Goal: Information Seeking & Learning: Check status

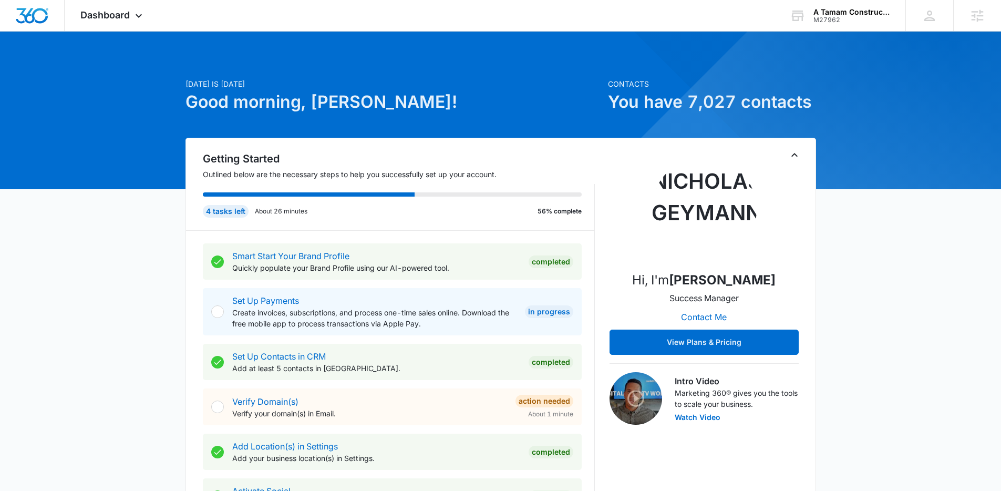
click at [117, 5] on div "Dashboard Apps Reputation Websites Forms CRM Email Social Shop Payments POS Con…" at bounding box center [113, 15] width 96 height 31
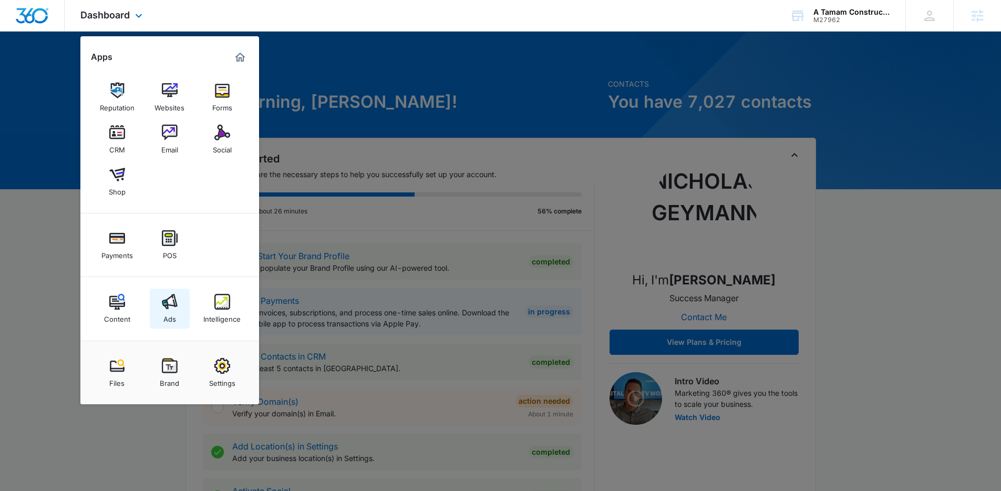
click at [167, 303] on img at bounding box center [170, 302] width 16 height 16
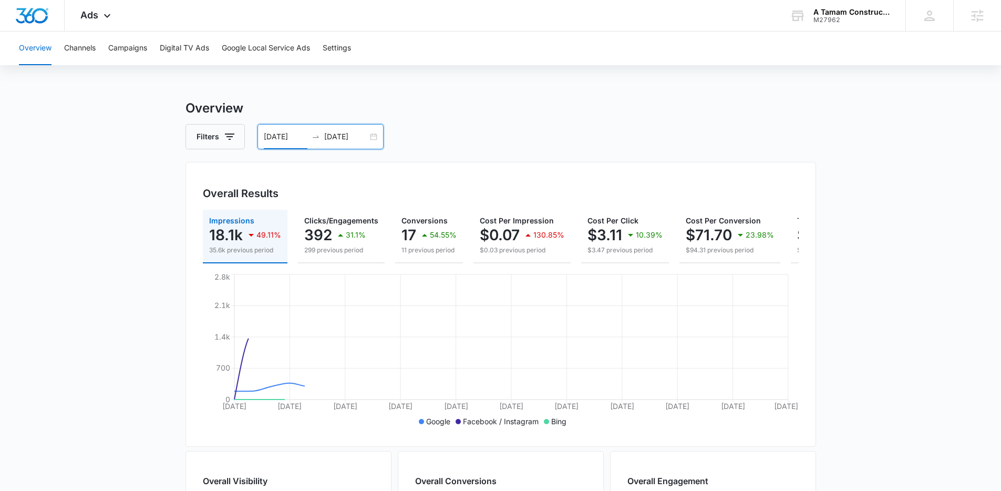
click at [300, 139] on input "07/30/2025" at bounding box center [286, 137] width 44 height 12
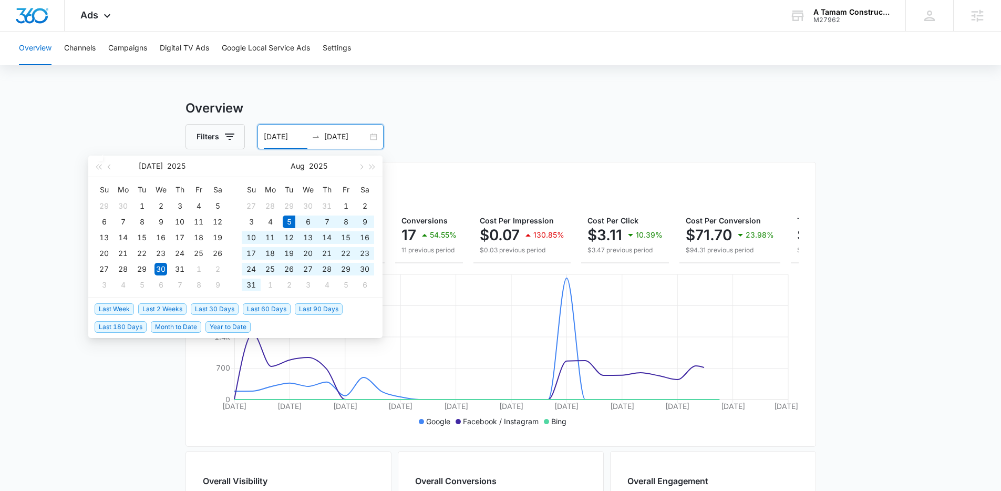
click at [208, 305] on span "Last 30 Days" at bounding box center [215, 309] width 48 height 12
type input "08/05/2025"
type input "09/04/2025"
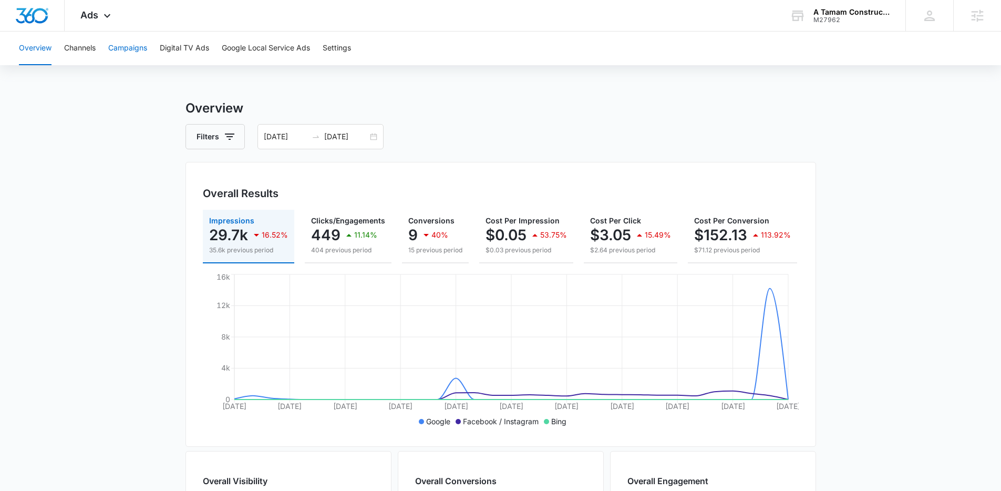
click at [127, 45] on button "Campaigns" at bounding box center [127, 49] width 39 height 34
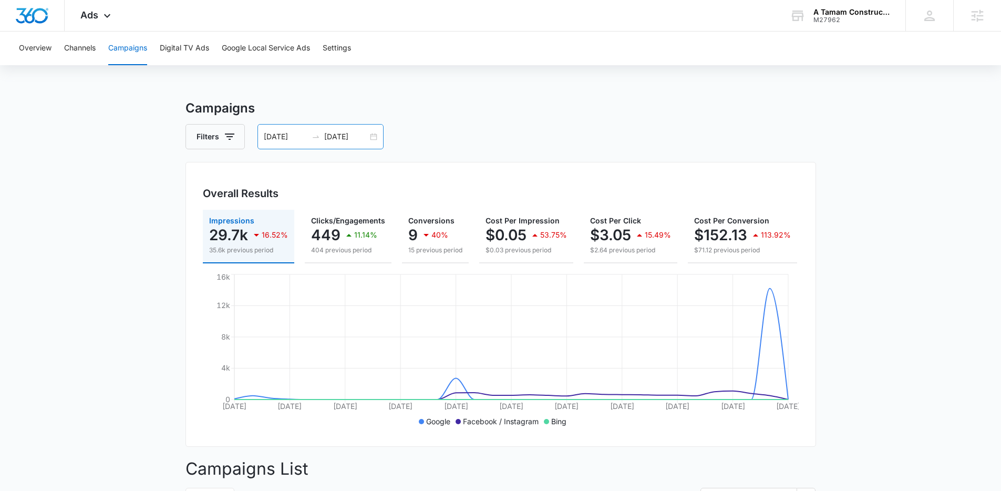
click at [282, 143] on div "08/05/2025 09/04/2025" at bounding box center [320, 136] width 126 height 25
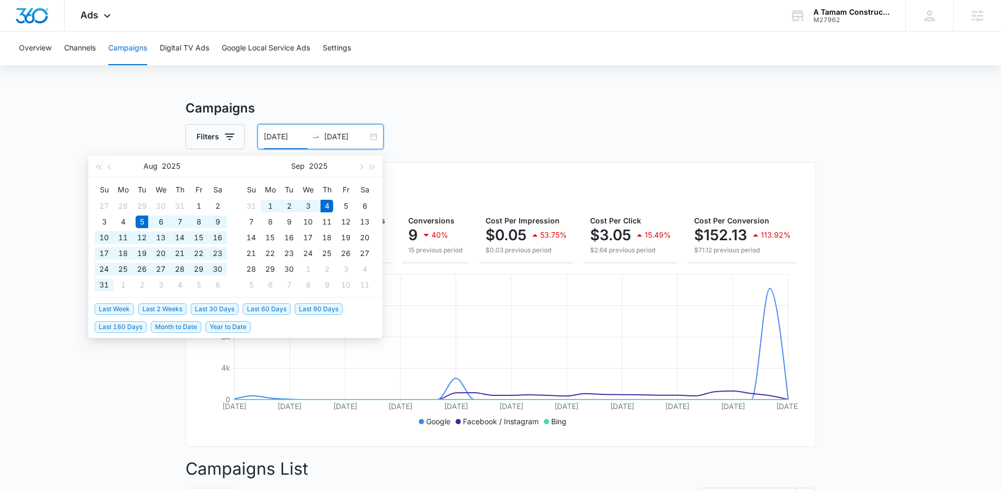
type input "[DATE]"
click at [211, 309] on span "Last 30 Days" at bounding box center [215, 309] width 48 height 12
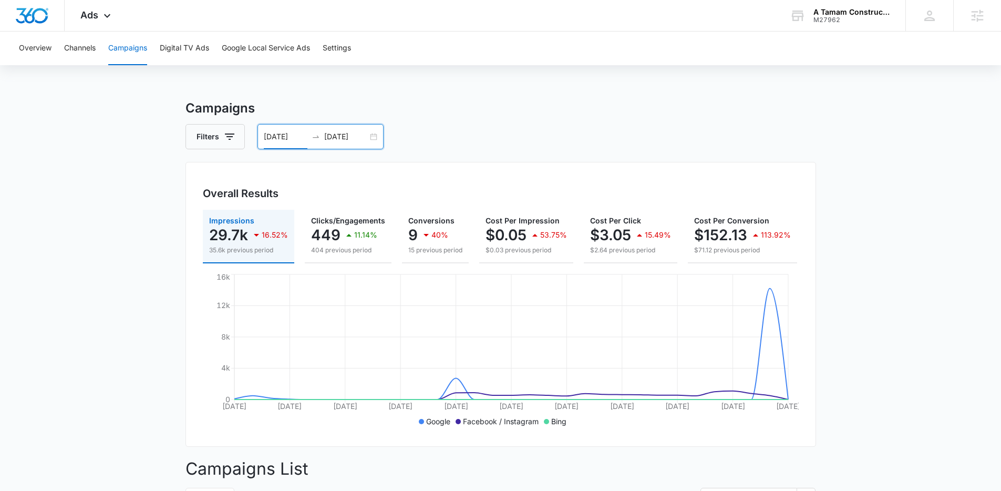
click at [837, 20] on div "M27962" at bounding box center [851, 19] width 77 height 7
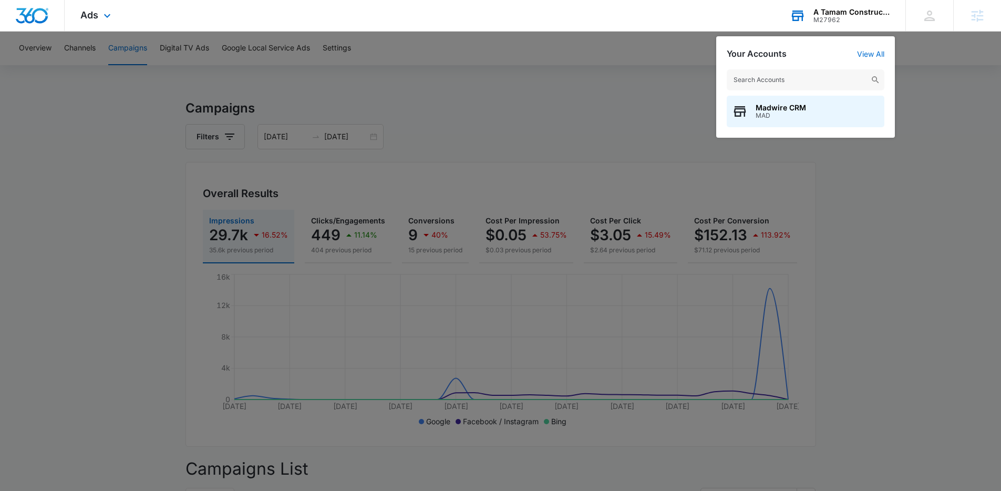
click at [769, 78] on input "text" at bounding box center [806, 79] width 158 height 21
type input "A.T.C"
click at [774, 108] on span "A.T.C. Design Center" at bounding box center [804, 107] width 98 height 8
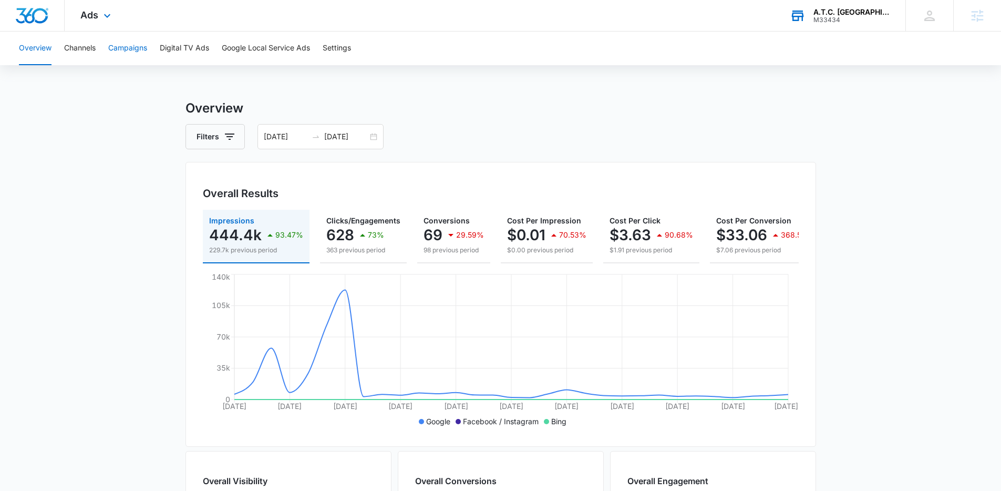
click at [122, 48] on button "Campaigns" at bounding box center [127, 49] width 39 height 34
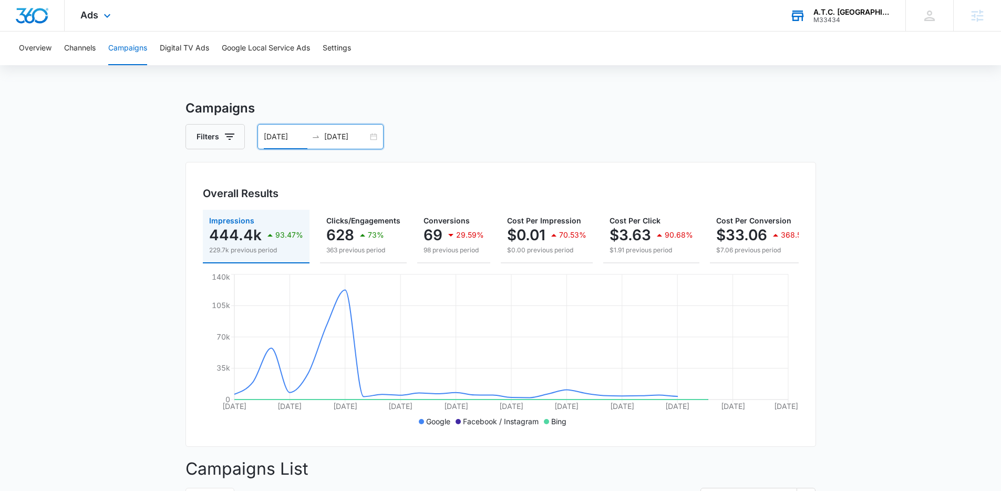
click at [300, 138] on input "07/22/2025" at bounding box center [286, 137] width 44 height 12
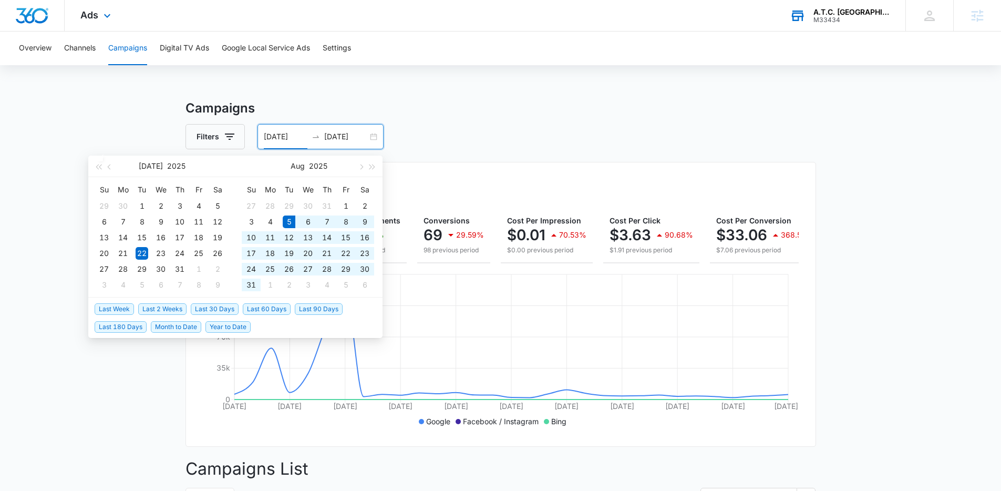
click at [211, 312] on span "Last 30 Days" at bounding box center [215, 309] width 48 height 12
type input "08/05/2025"
type input "09/04/2025"
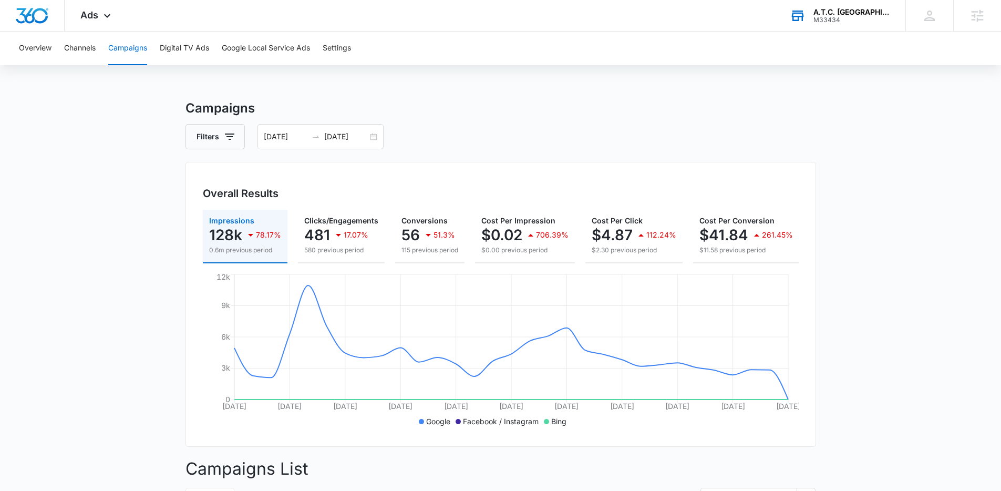
click at [284, 133] on input "08/05/2025" at bounding box center [286, 137] width 44 height 12
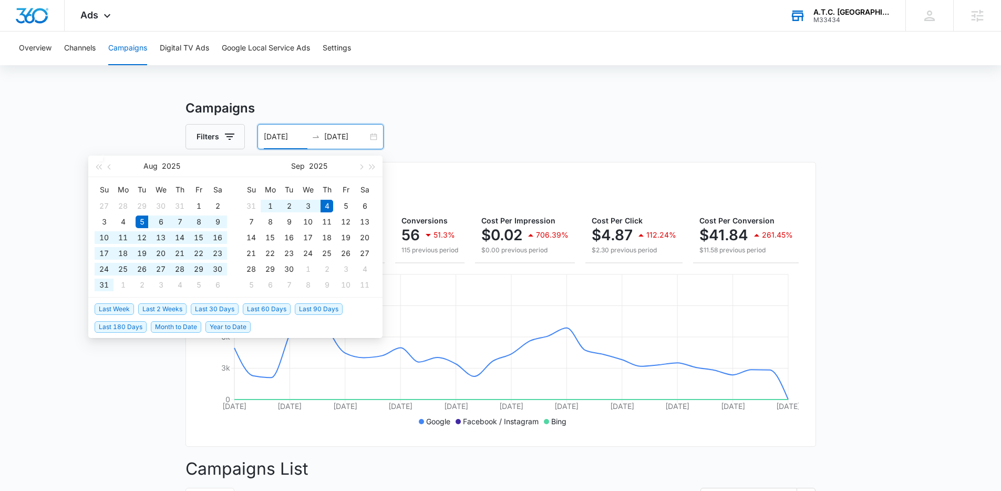
click at [167, 308] on span "Last 2 Weeks" at bounding box center [162, 309] width 48 height 12
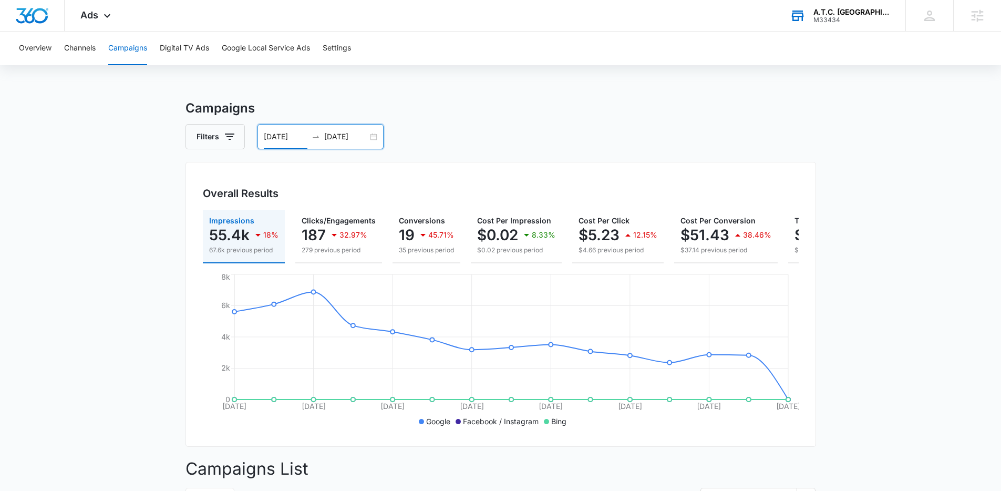
click at [283, 132] on input "08/21/2025" at bounding box center [286, 137] width 44 height 12
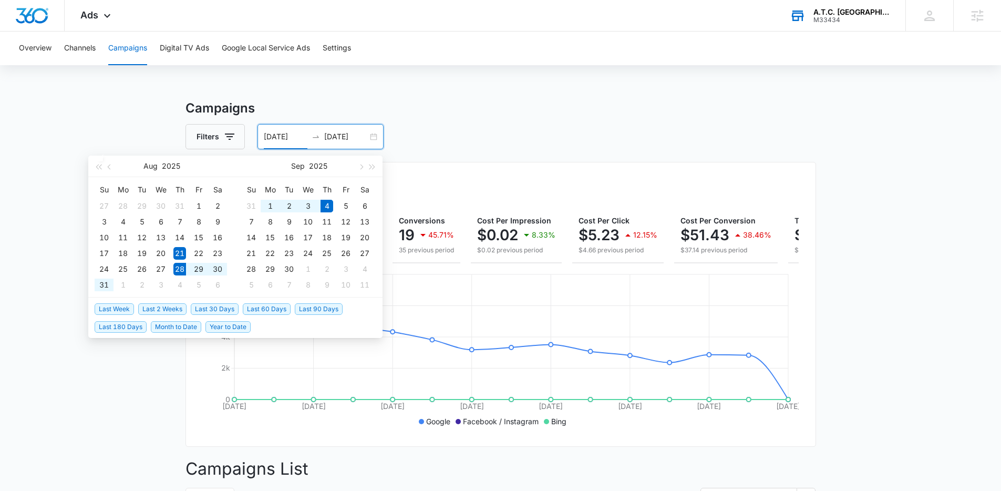
click at [123, 308] on span "Last Week" at bounding box center [114, 309] width 39 height 12
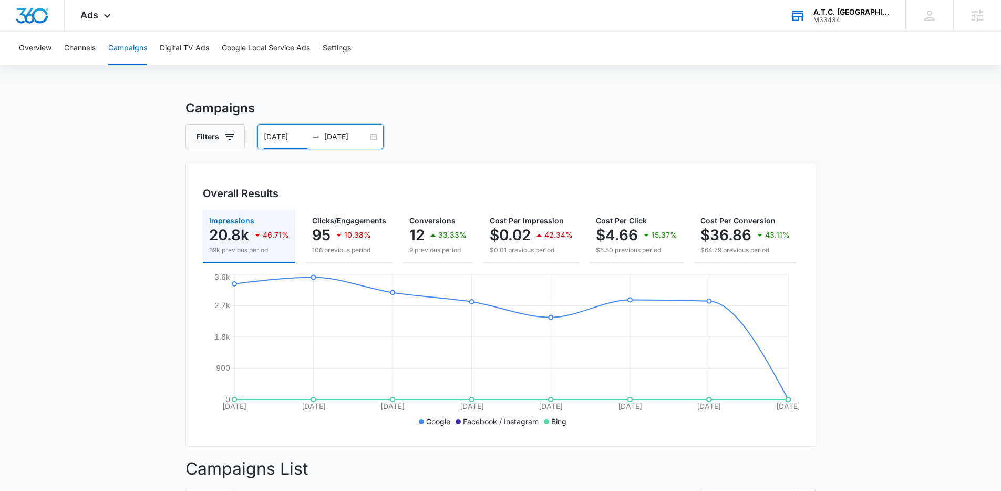
click at [288, 138] on input "08/28/2025" at bounding box center [286, 137] width 44 height 12
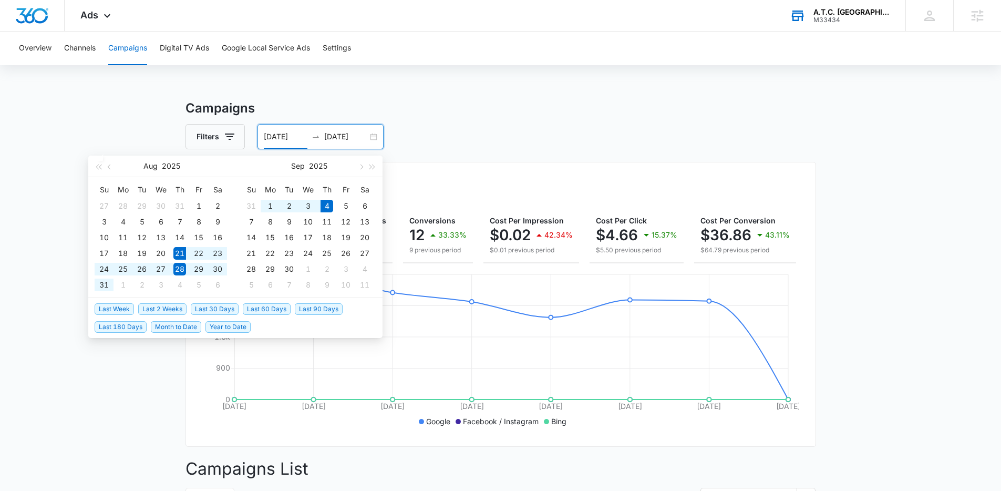
click at [162, 307] on span "Last 2 Weeks" at bounding box center [162, 309] width 48 height 12
type input "08/21/2025"
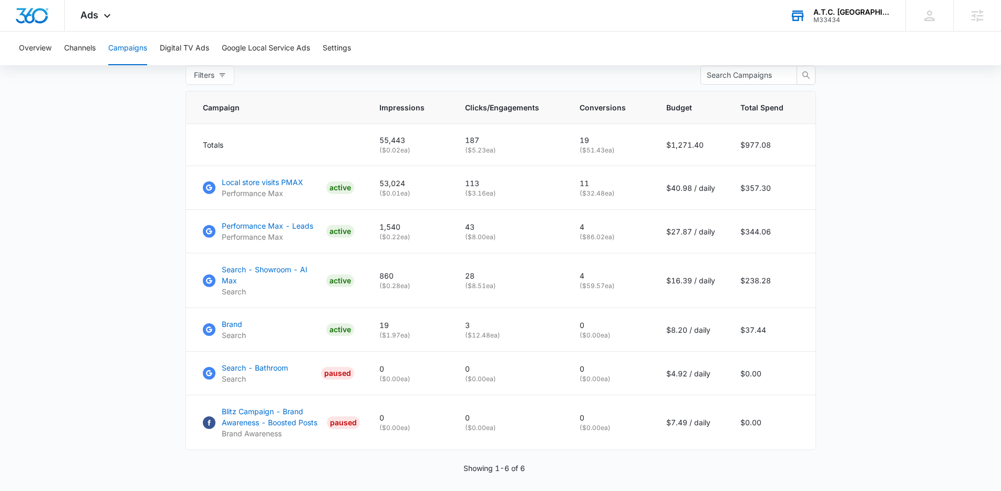
scroll to position [423, 0]
click at [117, 183] on main "Campaigns Filters 08/21/2025 09/04/2025 Overall Results Impressions 55.4k 18% 6…" at bounding box center [500, 99] width 1001 height 847
click at [826, 19] on div "M33434" at bounding box center [851, 19] width 77 height 7
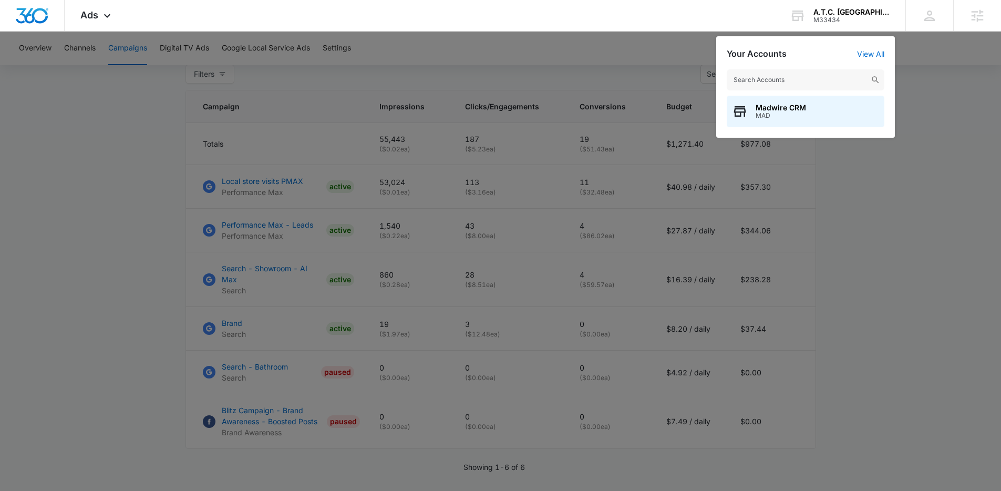
click at [768, 82] on input "text" at bounding box center [806, 79] width 158 height 21
type input "a tamam"
click at [774, 109] on span "A Tamam Construction" at bounding box center [797, 107] width 84 height 8
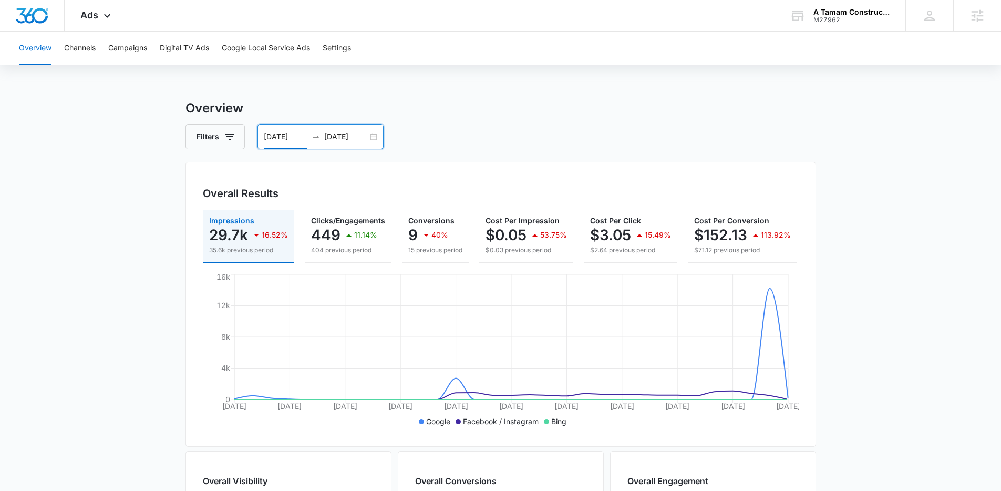
click at [300, 136] on input "08/05/2025" at bounding box center [286, 137] width 44 height 12
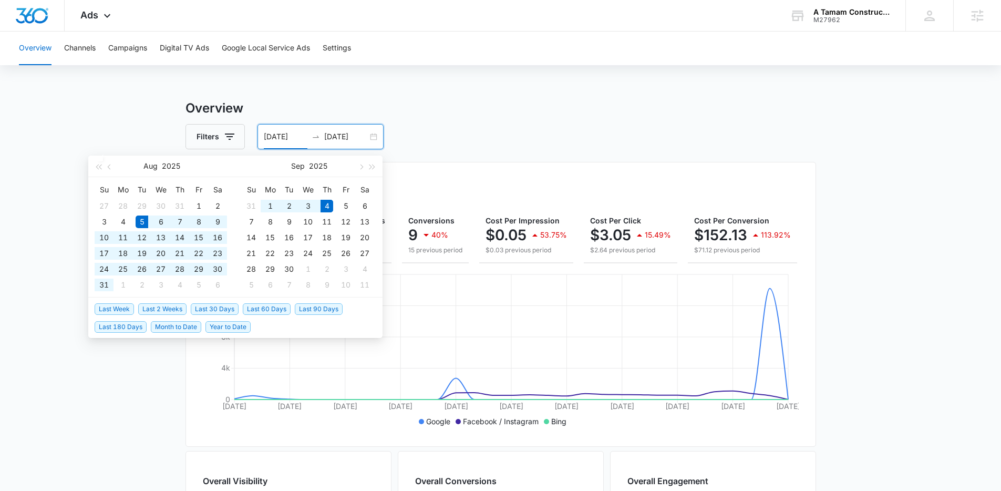
click at [204, 309] on span "Last 30 Days" at bounding box center [215, 309] width 48 height 12
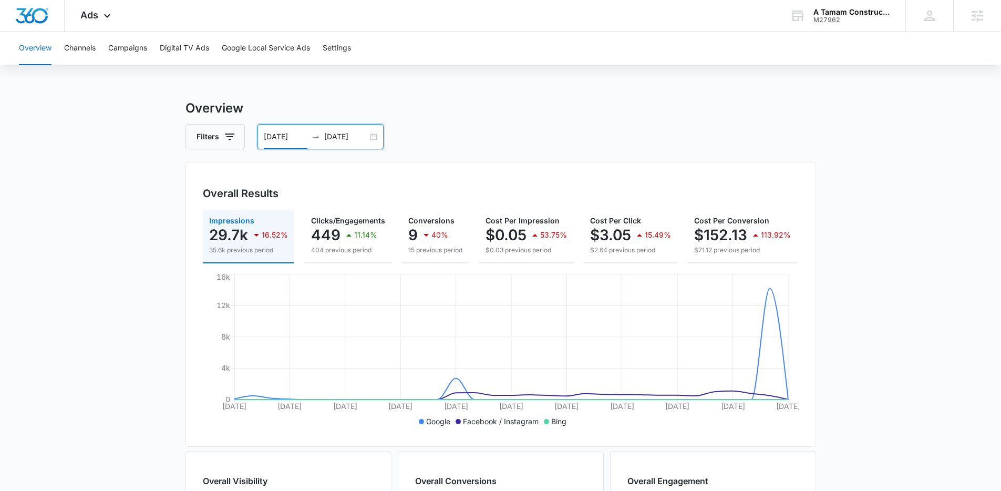
click at [293, 136] on input "08/05/2025" at bounding box center [286, 137] width 44 height 12
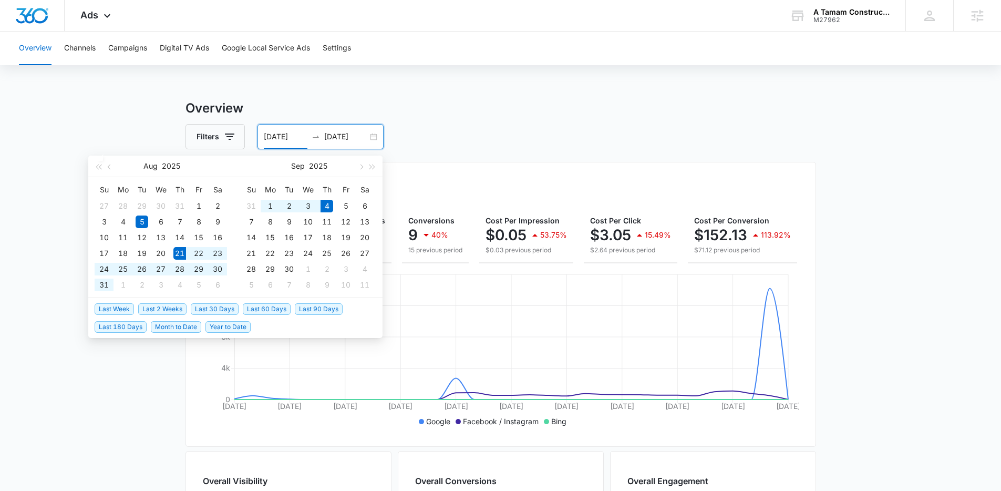
click at [163, 310] on span "Last 2 Weeks" at bounding box center [162, 309] width 48 height 12
type input "08/21/2025"
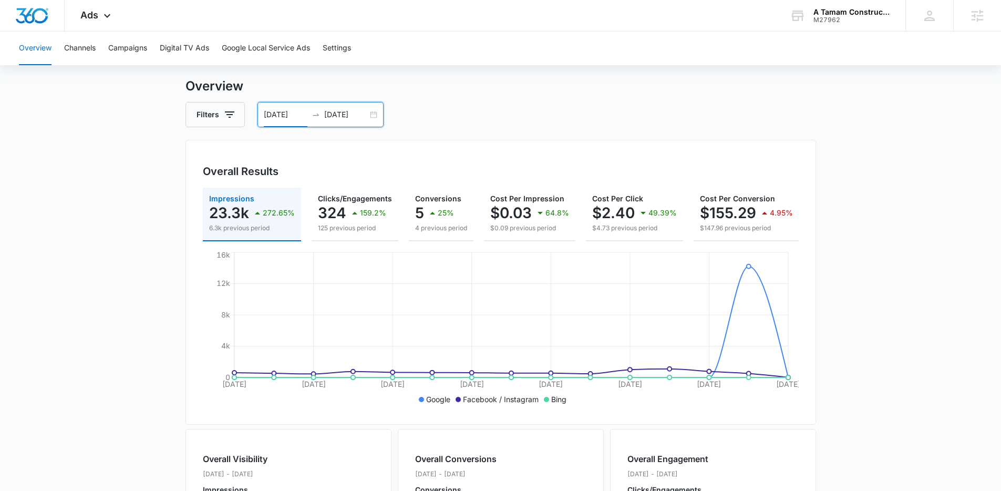
scroll to position [23, 0]
click at [107, 238] on main "Overview Filters 08/21/2025 09/04/2025 Overall Results Impressions 23.3k 272.65…" at bounding box center [500, 453] width 1001 height 754
click at [848, 11] on div "A Tamam Construction" at bounding box center [851, 12] width 77 height 8
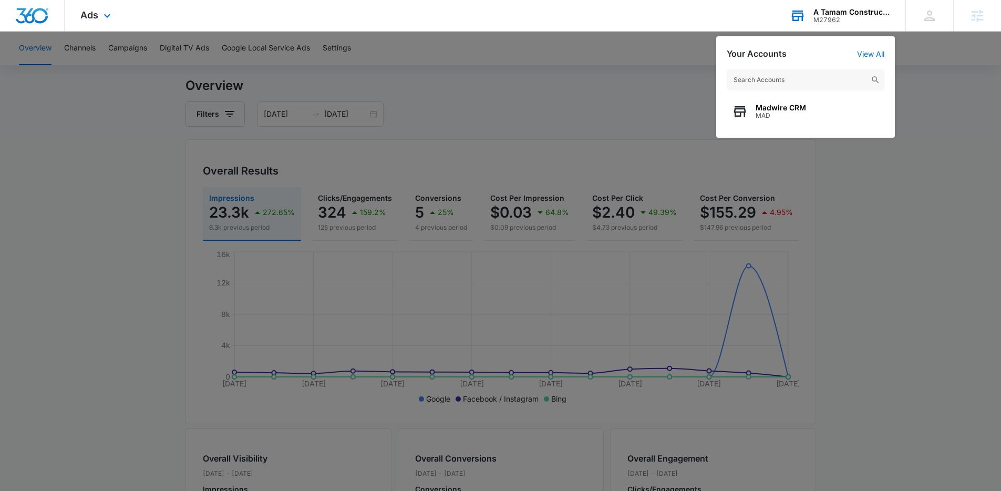
click at [771, 81] on input "text" at bounding box center [806, 79] width 158 height 21
type input "A.T.C."
click at [768, 106] on span "A.T.C. Design Center" at bounding box center [804, 107] width 98 height 8
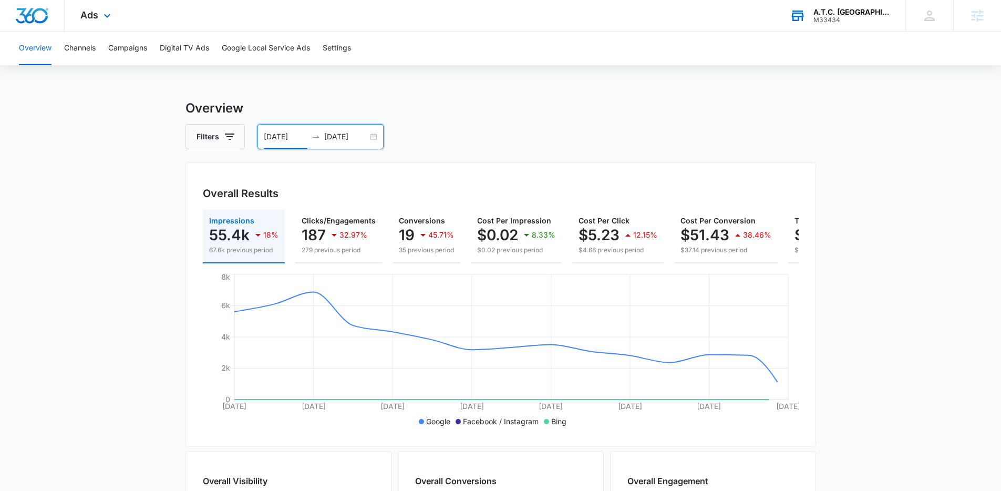
click at [284, 137] on input "08/21/2025" at bounding box center [286, 137] width 44 height 12
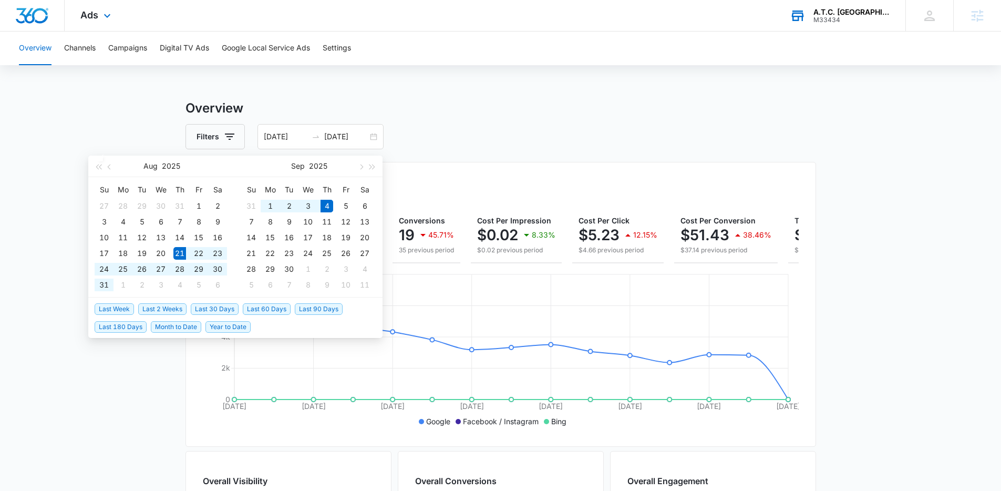
click at [482, 119] on div "Overview Filters 08/21/2025 09/04/2025 Overall Results Impressions 55.4k 18% 67…" at bounding box center [500, 476] width 630 height 754
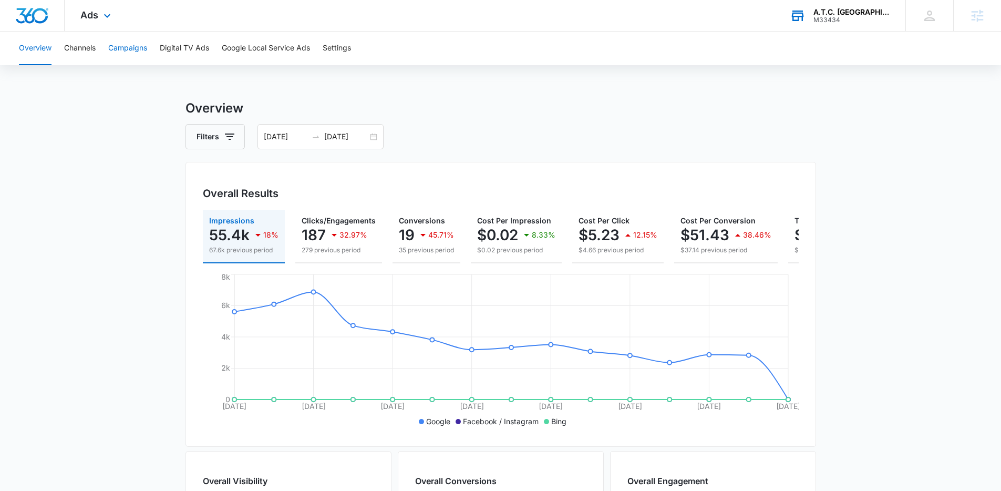
click at [125, 49] on button "Campaigns" at bounding box center [127, 49] width 39 height 34
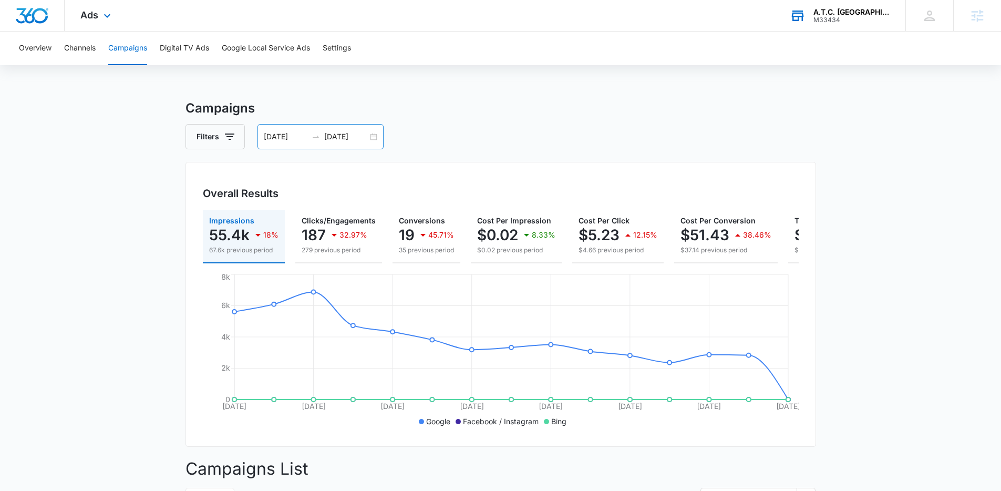
click at [277, 132] on input "08/21/2025" at bounding box center [286, 137] width 44 height 12
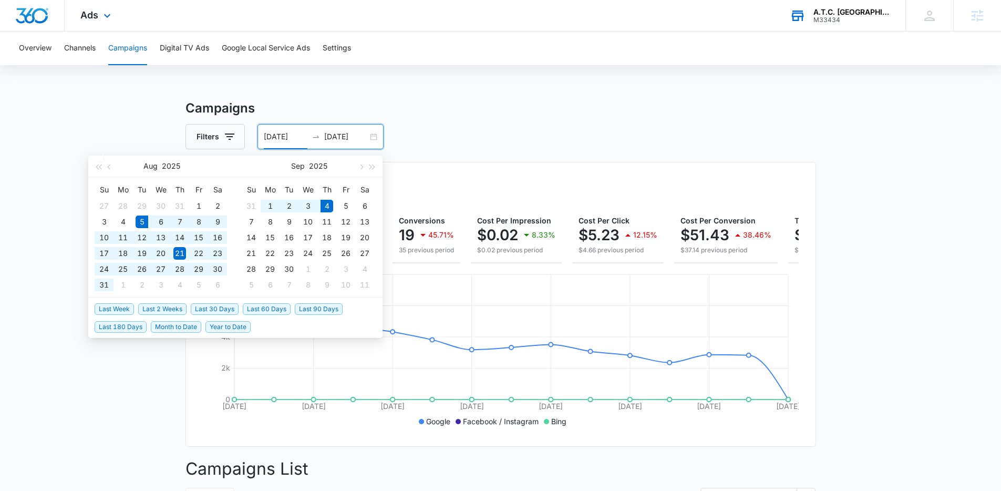
click at [222, 309] on span "Last 30 Days" at bounding box center [215, 309] width 48 height 12
type input "08/05/2025"
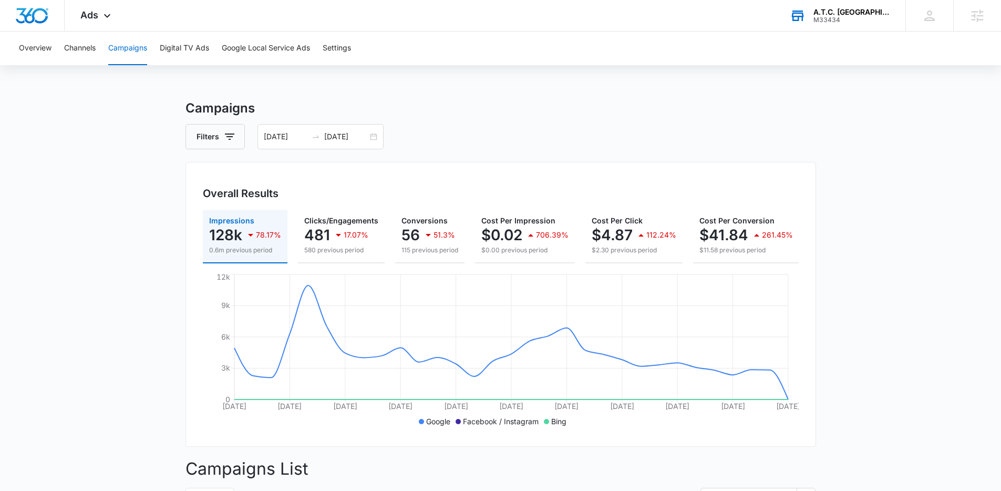
click at [838, 9] on div "A.T.C. Design Center" at bounding box center [851, 12] width 77 height 8
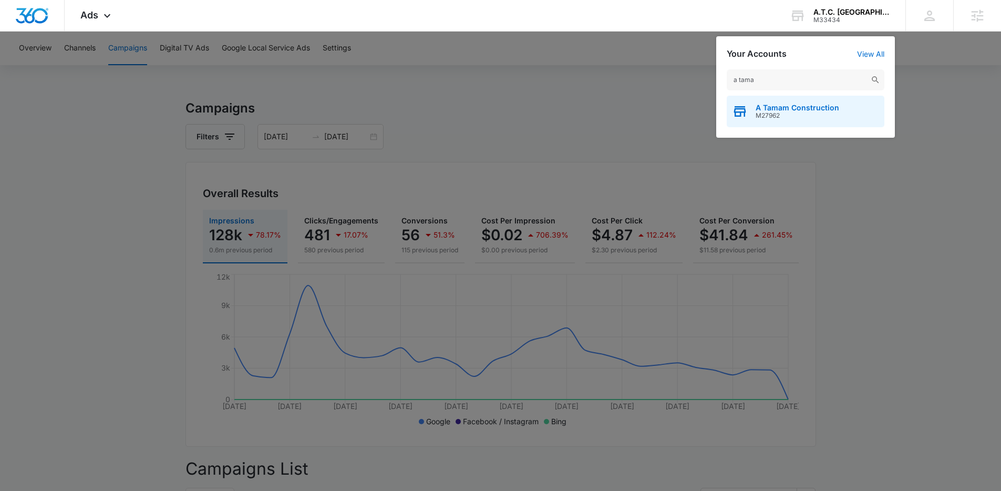
type input "a tama"
click at [763, 111] on span "A Tamam Construction" at bounding box center [797, 107] width 84 height 8
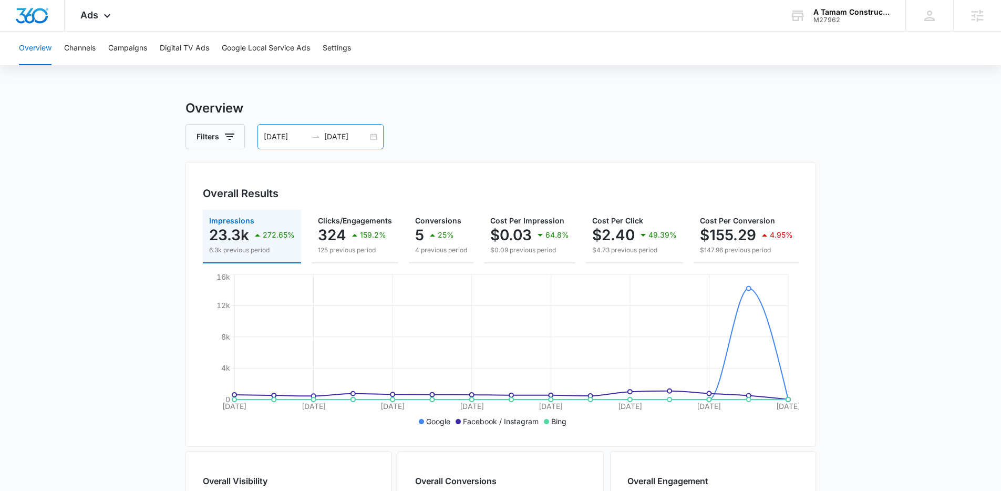
click at [318, 141] on div "08/21/2025 09/04/2025" at bounding box center [320, 136] width 126 height 25
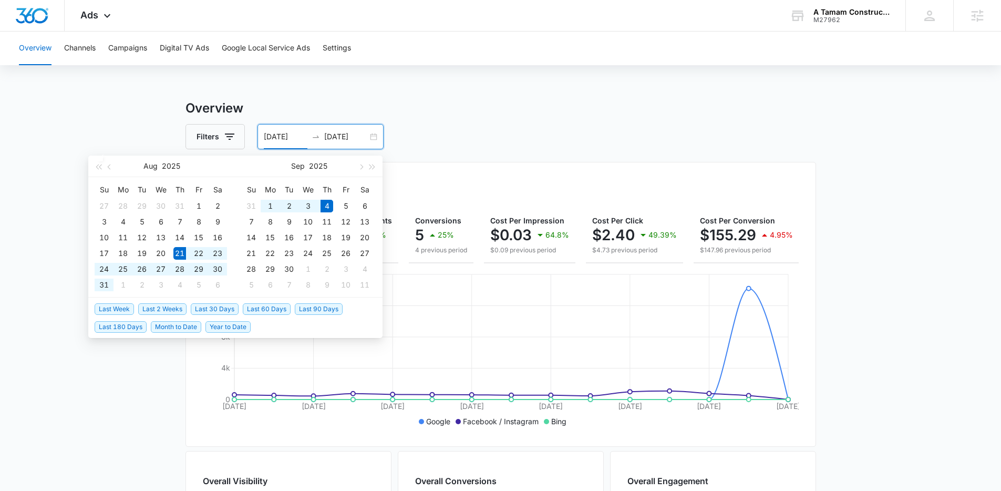
type input "08/21/2025"
click at [164, 306] on span "Last 2 Weeks" at bounding box center [162, 309] width 48 height 12
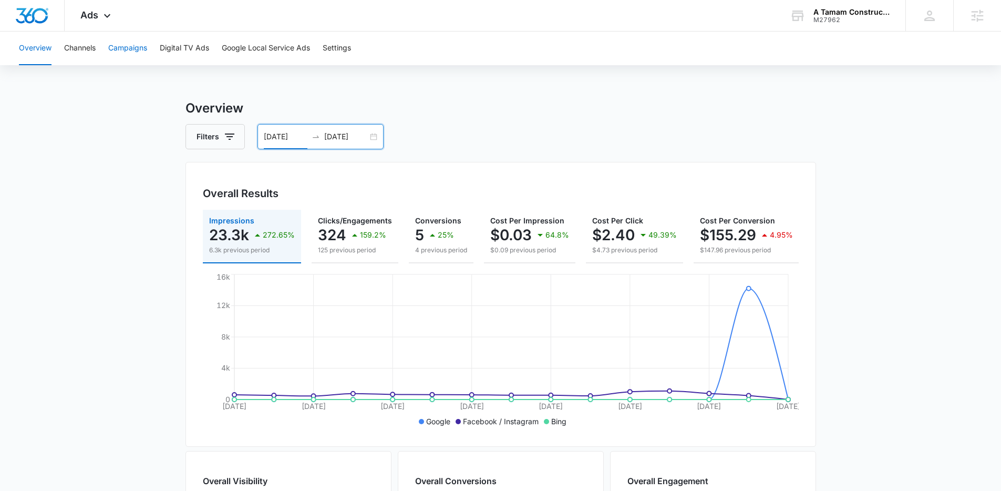
click at [134, 55] on button "Campaigns" at bounding box center [127, 49] width 39 height 34
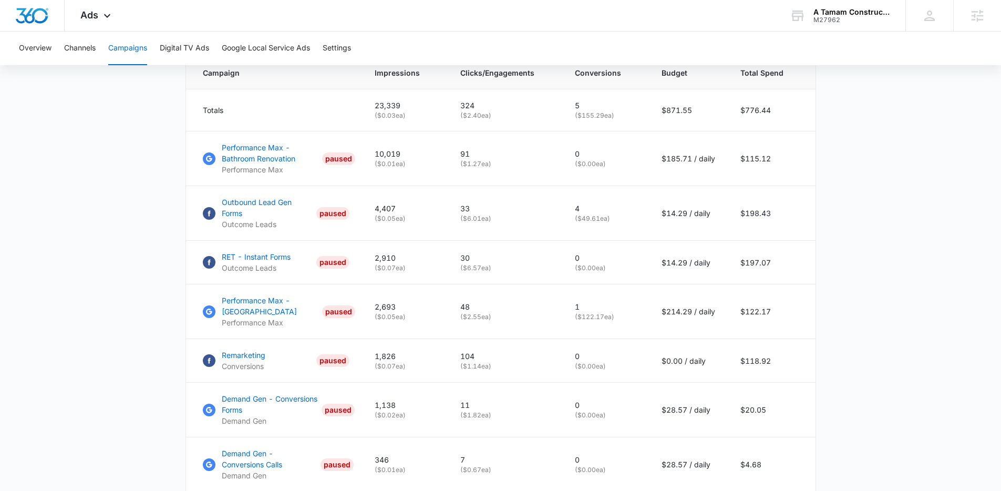
scroll to position [456, 0]
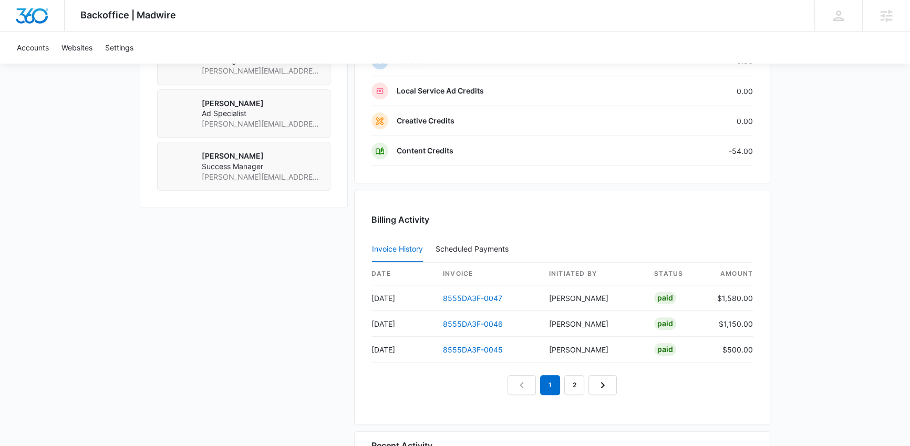
scroll to position [911, 0]
click at [488, 346] on link "8555DA3F-0045" at bounding box center [473, 349] width 60 height 9
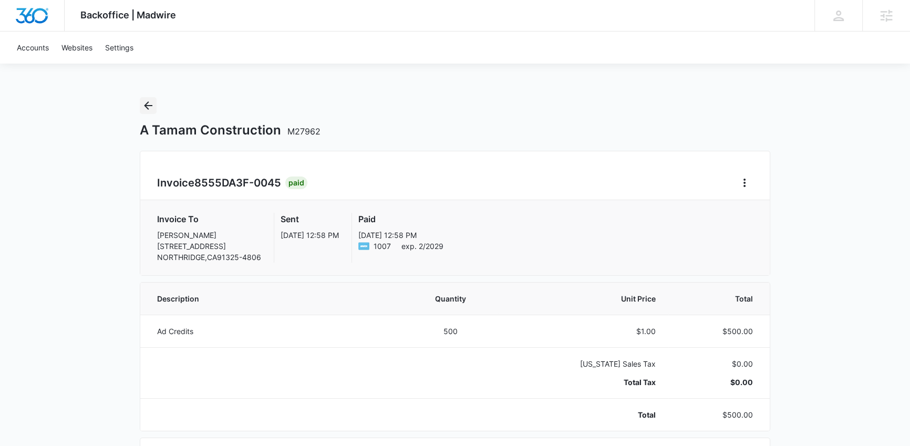
click at [147, 102] on icon "Back" at bounding box center [148, 105] width 13 height 13
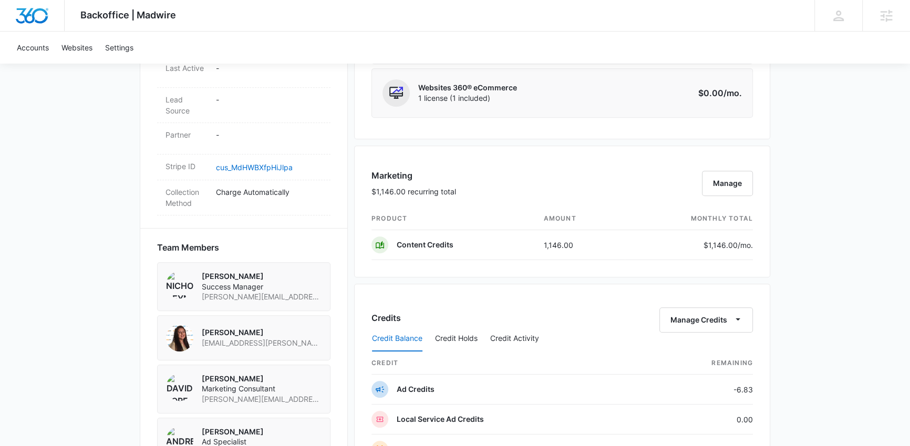
scroll to position [616, 0]
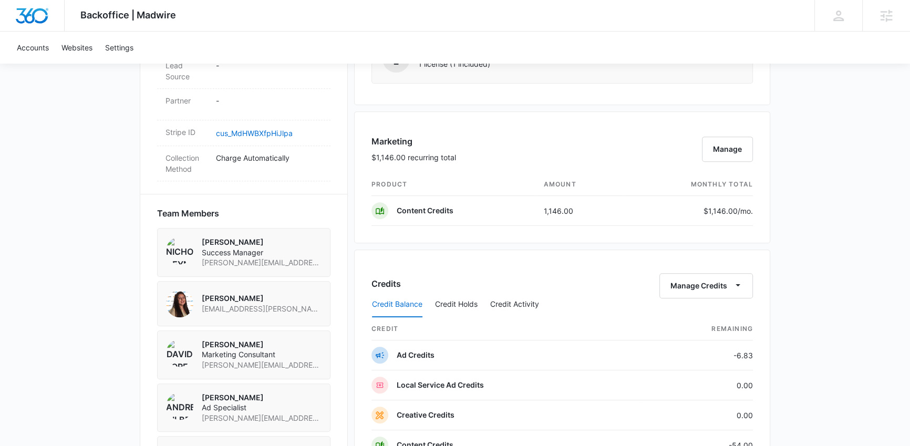
click at [101, 183] on div "Backoffice | Madwire Apps Settings NG Nicholas Geymann nicholas.geymann@madwire…" at bounding box center [455, 118] width 910 height 1469
click at [95, 134] on div "Backoffice | Madwire Apps Settings NG Nicholas Geymann nicholas.geymann@madwire…" at bounding box center [455, 118] width 910 height 1469
click at [98, 117] on div "Backoffice | Madwire Apps Settings NG Nicholas Geymann nicholas.geymann@madwire…" at bounding box center [455, 118] width 910 height 1469
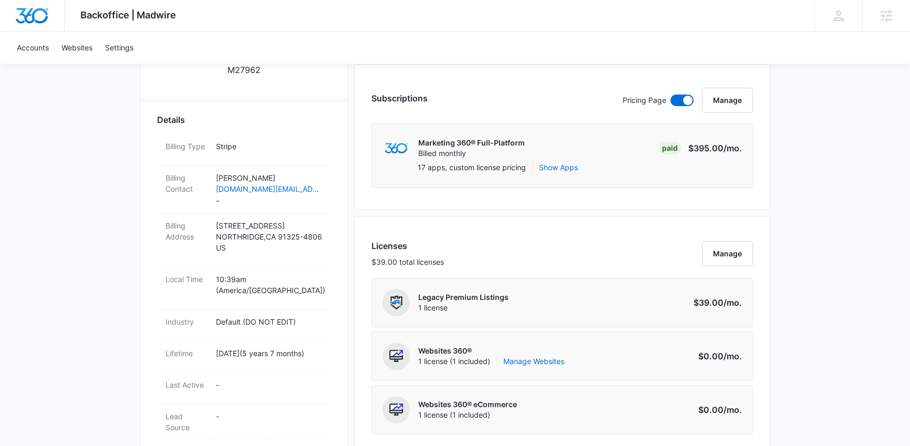
scroll to position [284, 0]
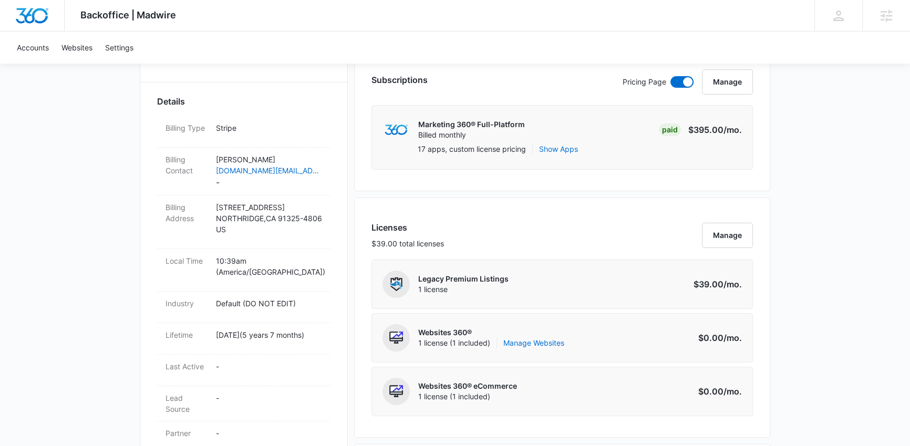
click at [108, 189] on div "Backoffice | Madwire Apps Settings NG Nicholas Geymann nicholas.geymann@madwire…" at bounding box center [455, 450] width 910 height 1469
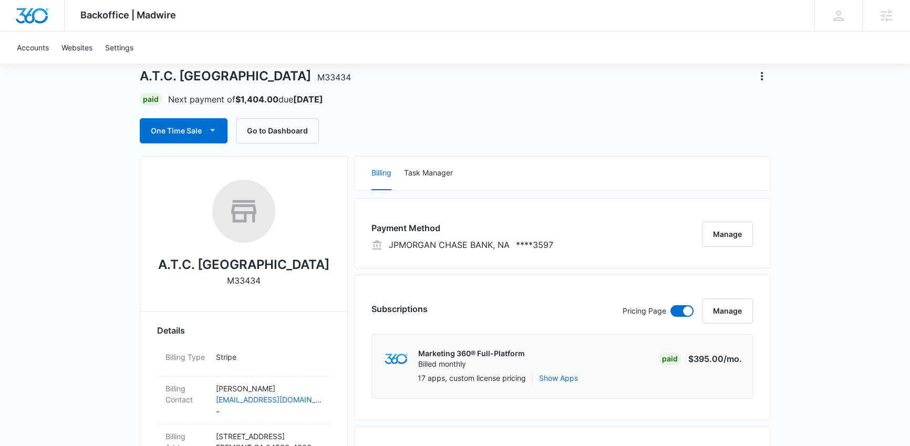
scroll to position [54, 0]
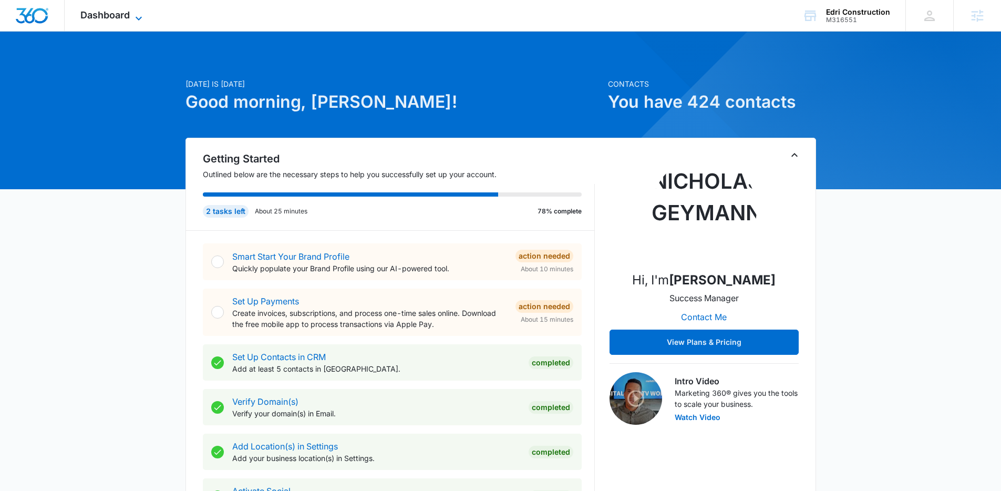
click at [106, 15] on span "Dashboard" at bounding box center [104, 14] width 49 height 11
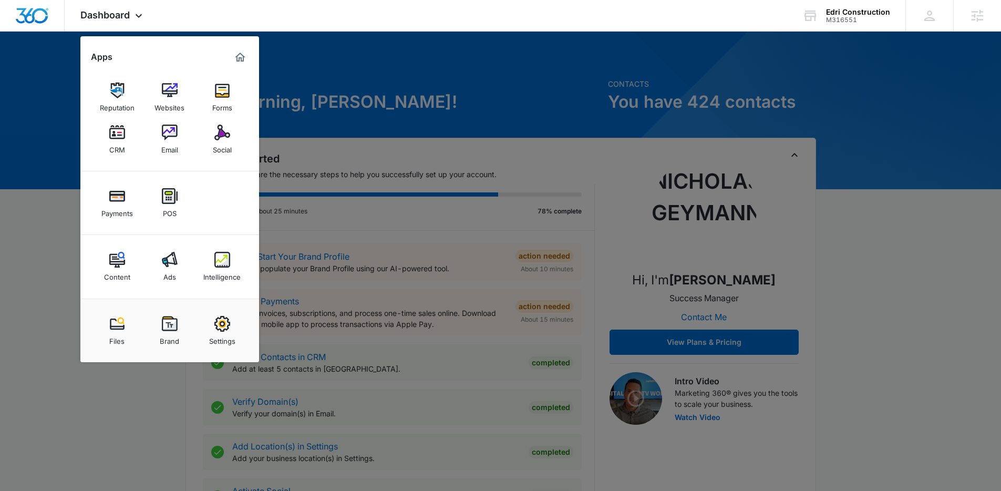
click at [36, 300] on div at bounding box center [500, 245] width 1001 height 491
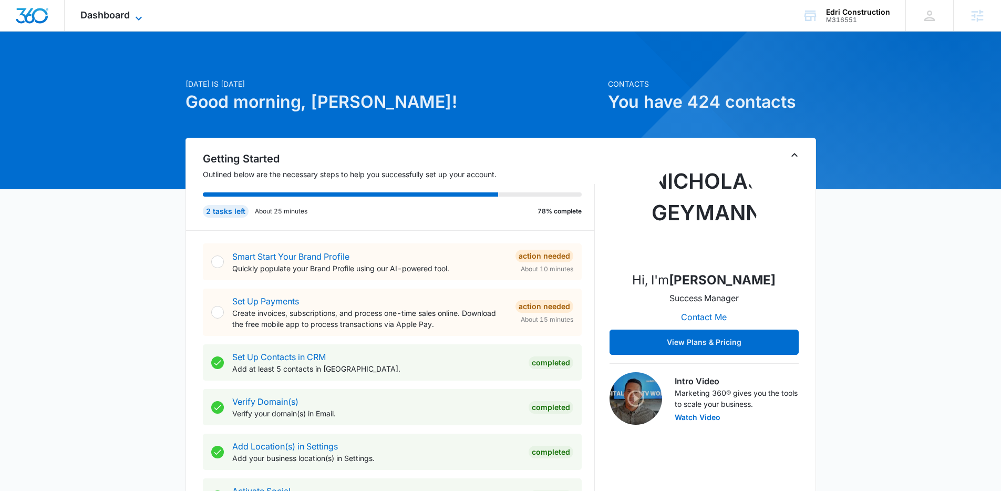
click at [111, 16] on span "Dashboard" at bounding box center [104, 14] width 49 height 11
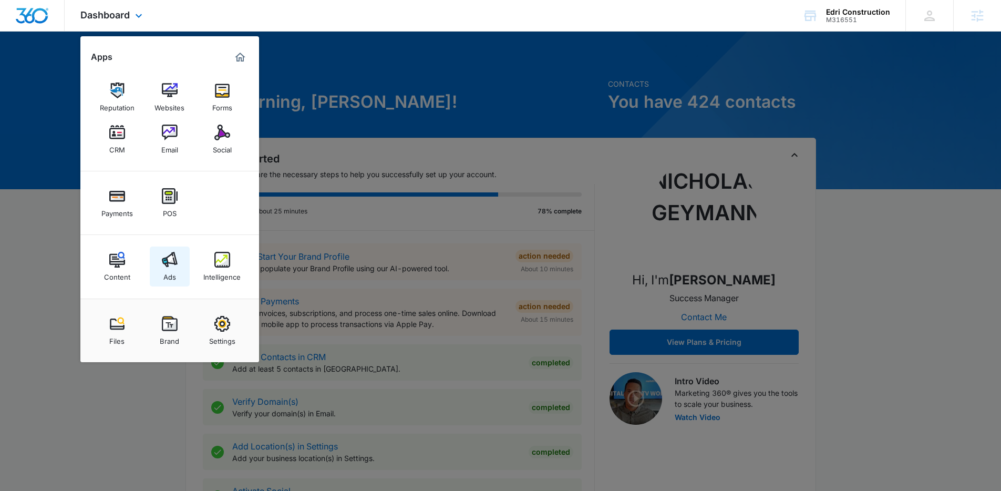
click at [174, 262] on img at bounding box center [170, 260] width 16 height 16
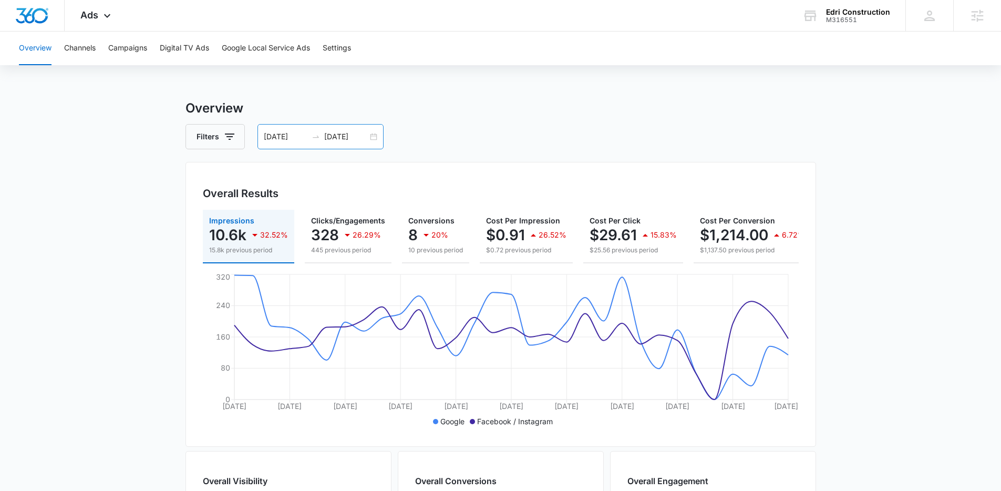
click at [283, 148] on div "07/29/2025 08/28/2025" at bounding box center [320, 136] width 126 height 25
click at [286, 124] on div "07/29/2025 08/28/2025" at bounding box center [320, 136] width 126 height 25
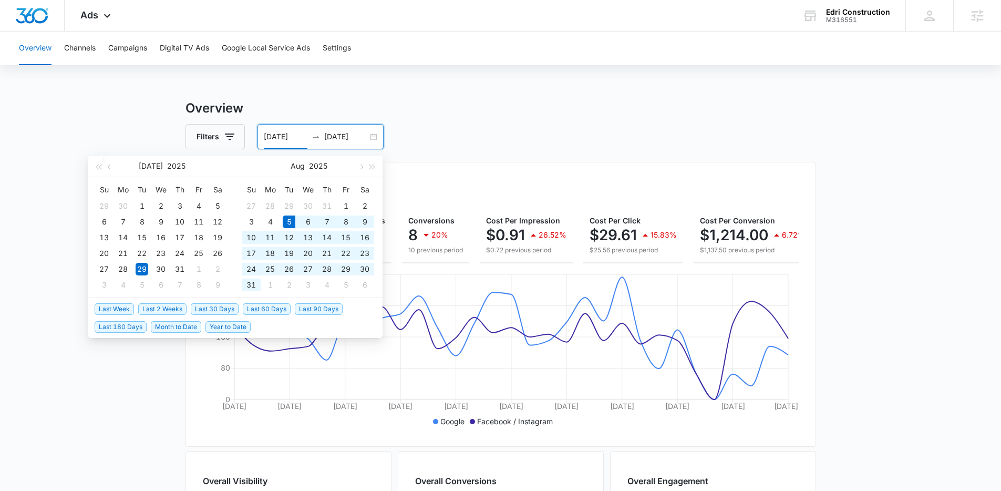
click at [223, 310] on span "Last 30 Days" at bounding box center [215, 309] width 48 height 12
type input "08/05/2025"
type input "09/04/2025"
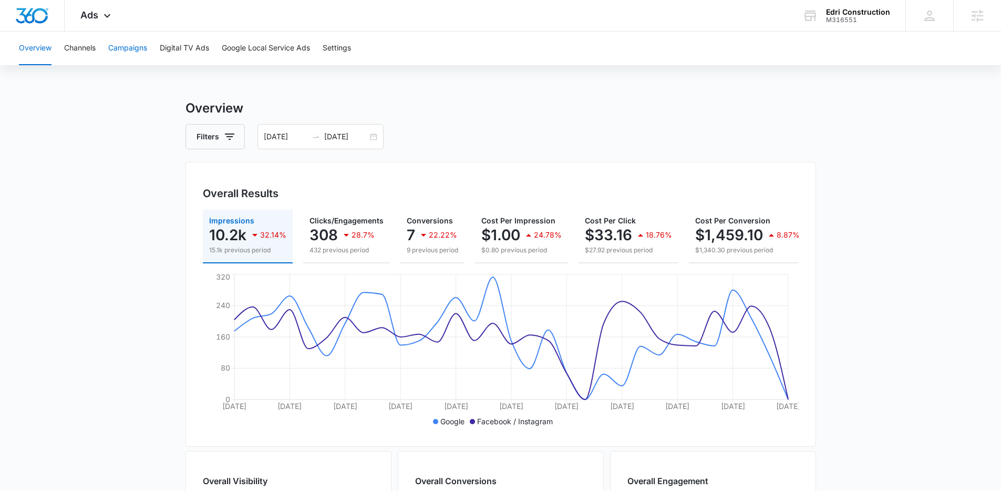
click at [132, 47] on button "Campaigns" at bounding box center [127, 49] width 39 height 34
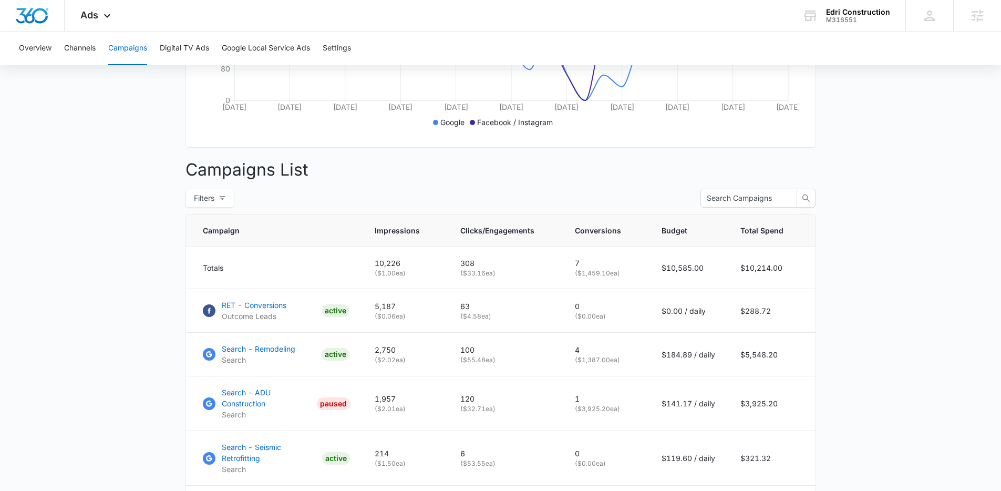
scroll to position [412, 0]
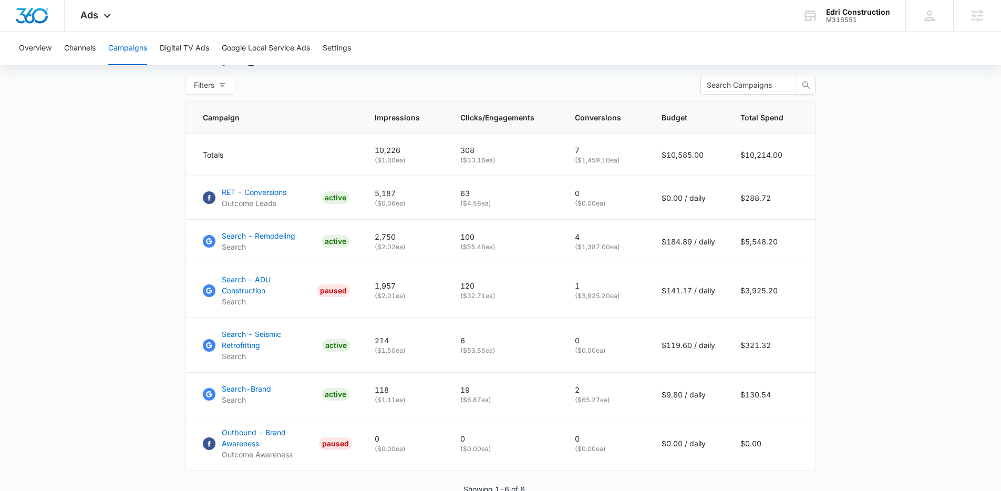
click at [134, 166] on main "Campaigns Filters 08/05/2025 09/04/2025 Overall Results Impressions 10.2k 32.14…" at bounding box center [500, 116] width 1001 height 858
click at [150, 102] on main "Campaigns Filters 08/05/2025 09/04/2025 Overall Results Impressions 10.2k 32.14…" at bounding box center [500, 116] width 1001 height 858
click at [94, 21] on div "Ads Apps Reputation Websites Forms CRM Email Social Payments POS Content Ads In…" at bounding box center [97, 15] width 65 height 31
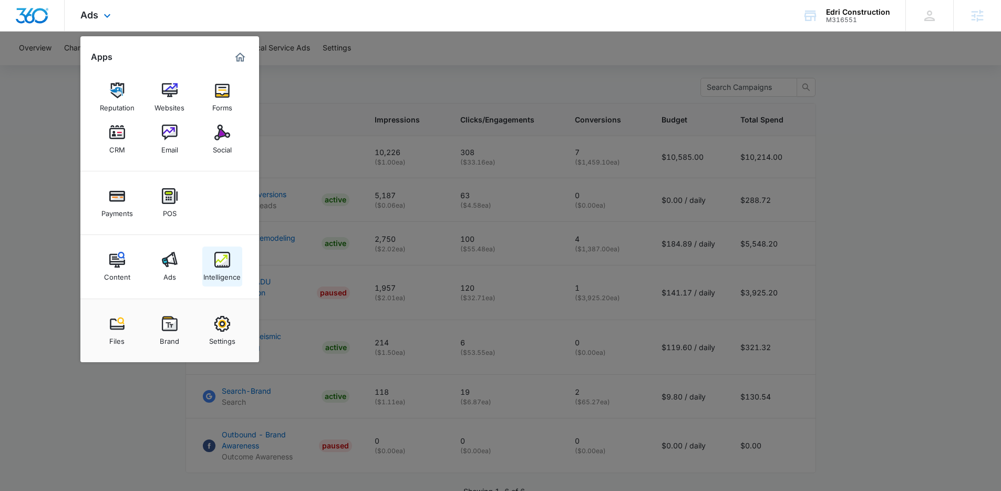
click at [235, 272] on div "Intelligence" at bounding box center [221, 274] width 37 height 14
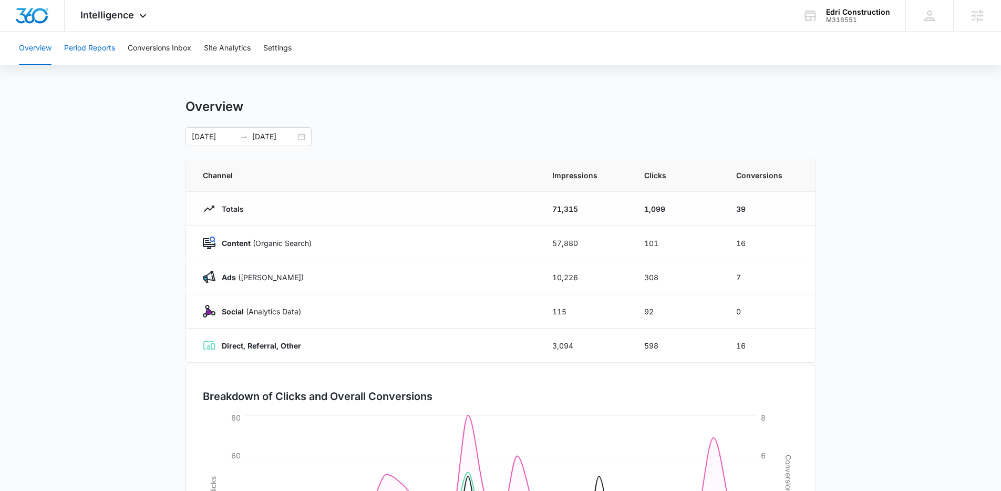
click at [102, 49] on button "Period Reports" at bounding box center [89, 49] width 51 height 34
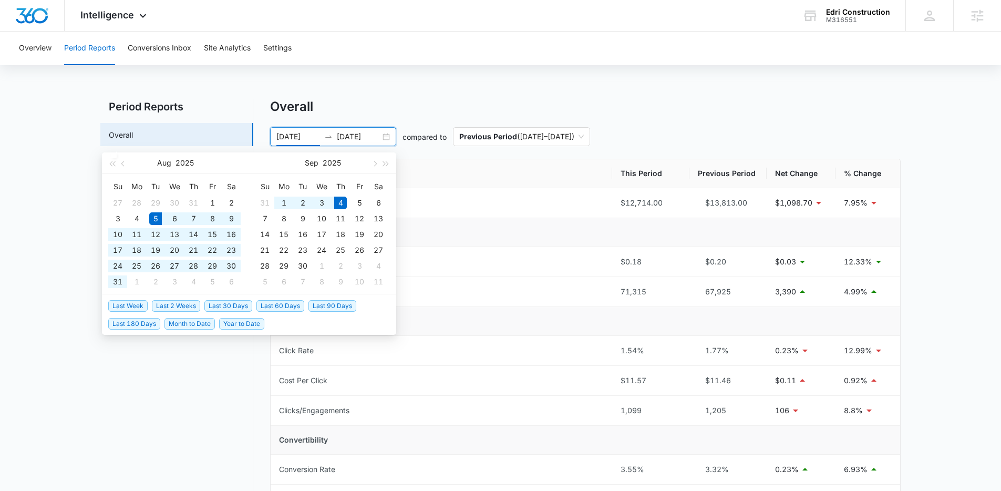
click at [302, 131] on input "08/05/2025" at bounding box center [298, 137] width 44 height 12
click at [220, 308] on span "Last 30 Days" at bounding box center [228, 306] width 48 height 12
type input "08/04/2025"
type input "09/03/2025"
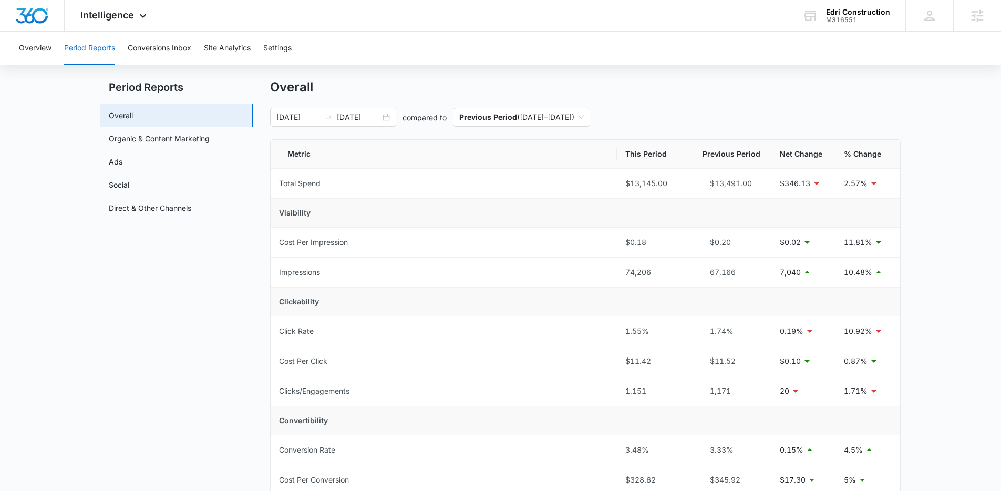
scroll to position [22, 0]
click at [62, 179] on main "Period Reports Overall Organic & Content Marketing Ads Social Direct & Other Ch…" at bounding box center [500, 488] width 1001 height 822
click at [65, 173] on main "Period Reports Overall Organic & Content Marketing Ads Social Direct & Other Ch…" at bounding box center [500, 488] width 1001 height 822
drag, startPoint x: 66, startPoint y: 109, endPoint x: 157, endPoint y: 274, distance: 188.8
click at [157, 274] on main "Period Reports Overall Organic & Content Marketing Ads Social Direct & Other Ch…" at bounding box center [500, 488] width 1001 height 822
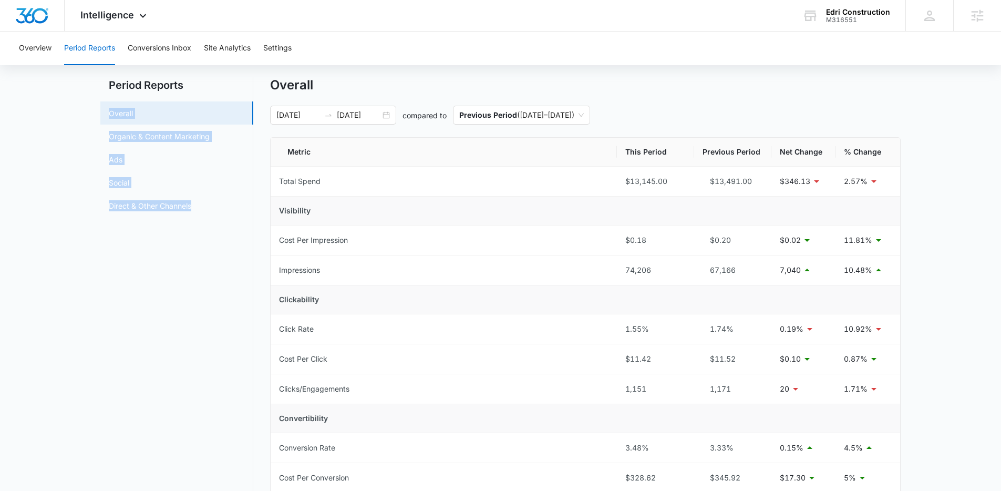
click at [157, 274] on nav "Period Reports Overall Organic & Content Marketing Ads Social Direct & Other Ch…" at bounding box center [176, 482] width 153 height 810
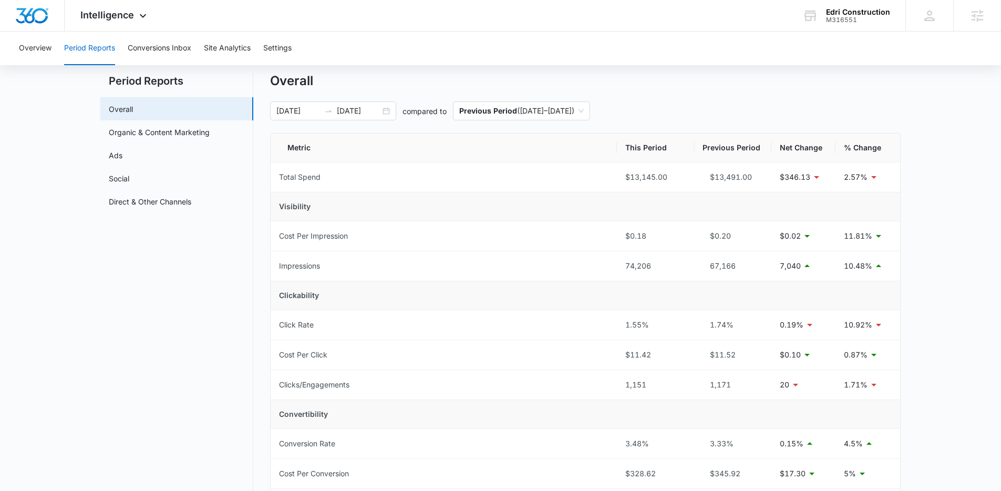
scroll to position [25, 0]
click at [27, 182] on main "Period Reports Overall Organic & Content Marketing Ads Social Direct & Other Ch…" at bounding box center [500, 485] width 1001 height 822
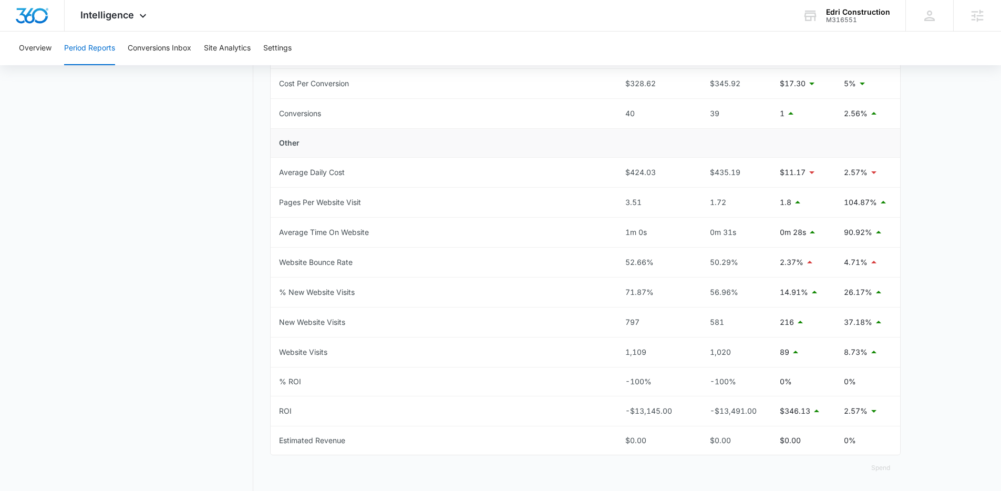
scroll to position [430, 0]
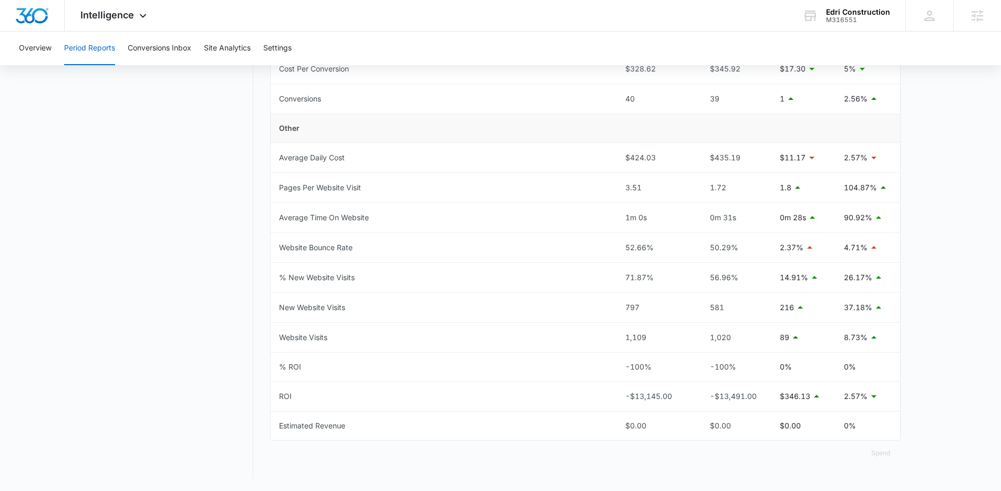
click at [148, 258] on nav "Period Reports Overall Organic & Content Marketing Ads Social Direct & Other Ch…" at bounding box center [176, 74] width 153 height 810
click at [77, 264] on main "Period Reports Overall Organic & Content Marketing Ads Social Direct & Other Ch…" at bounding box center [500, 80] width 1001 height 822
click at [162, 253] on nav "Period Reports Overall Organic & Content Marketing Ads Social Direct & Other Ch…" at bounding box center [176, 74] width 153 height 810
